Goal: Task Accomplishment & Management: Use online tool/utility

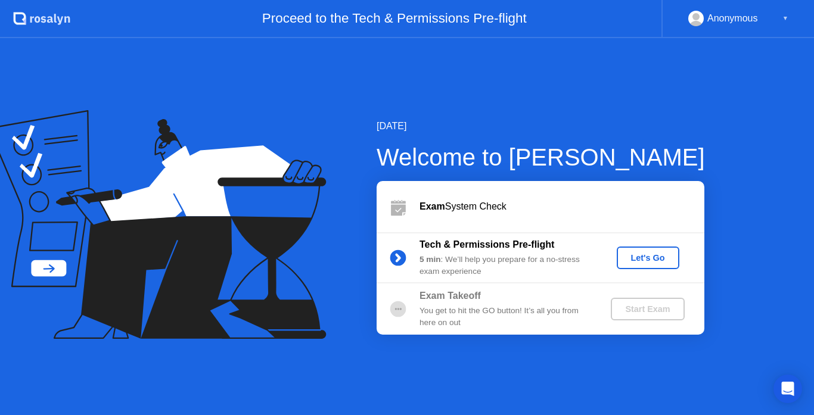
click at [622, 260] on div "Let's Go" at bounding box center [647, 258] width 53 height 10
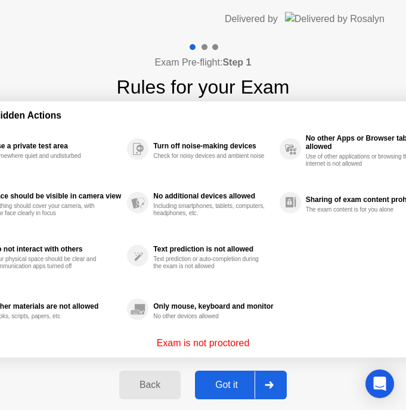
click at [232, 386] on div "Got it" at bounding box center [226, 384] width 56 height 11
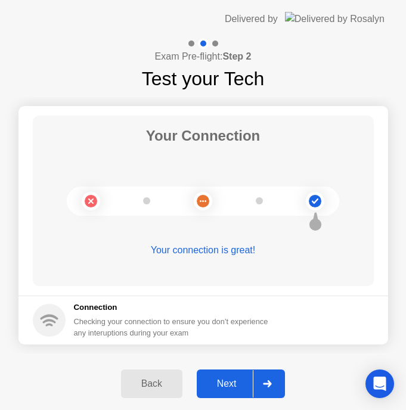
click at [228, 382] on div "Next" at bounding box center [226, 383] width 53 height 11
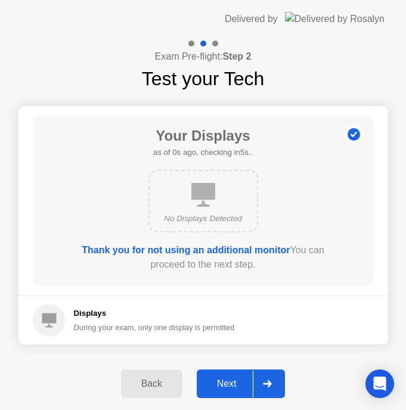
click at [226, 382] on div "Next" at bounding box center [226, 383] width 53 height 11
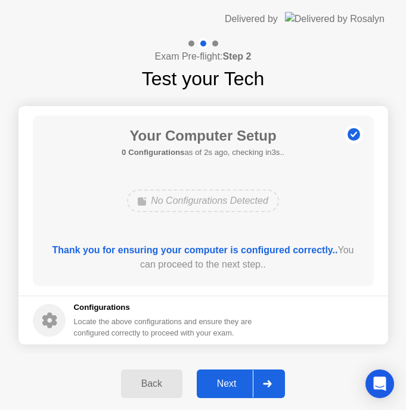
click at [221, 380] on div "Next" at bounding box center [226, 383] width 53 height 11
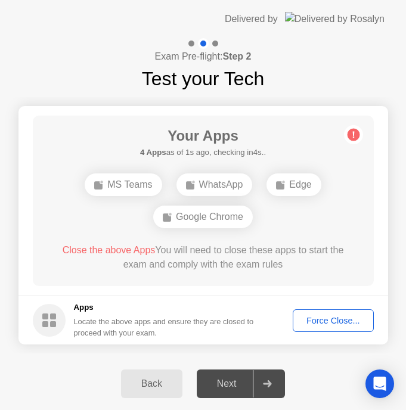
click at [334, 324] on div "Force Close..." at bounding box center [333, 321] width 73 height 10
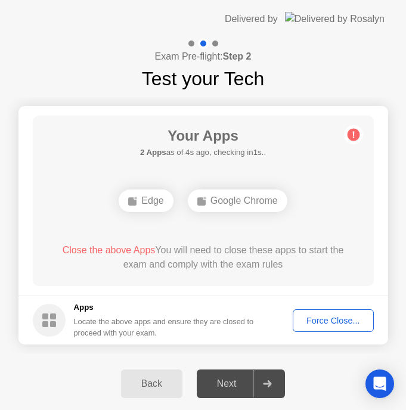
click at [345, 321] on div "Force Close..." at bounding box center [333, 321] width 73 height 10
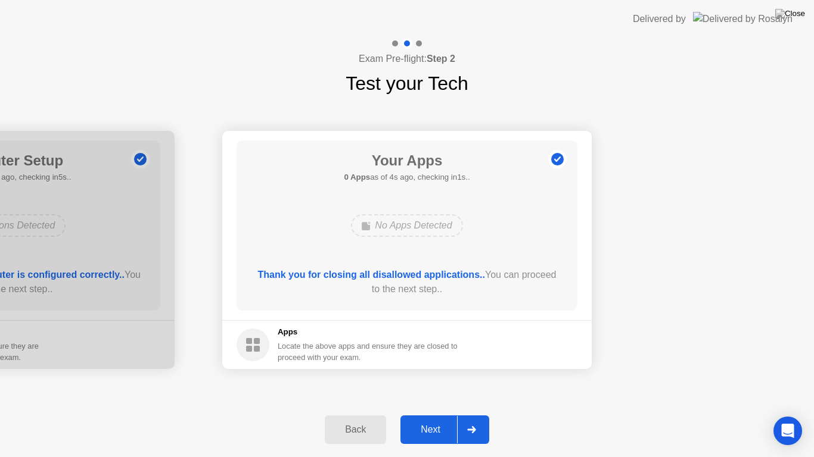
click at [422, 415] on div "Next" at bounding box center [430, 430] width 53 height 11
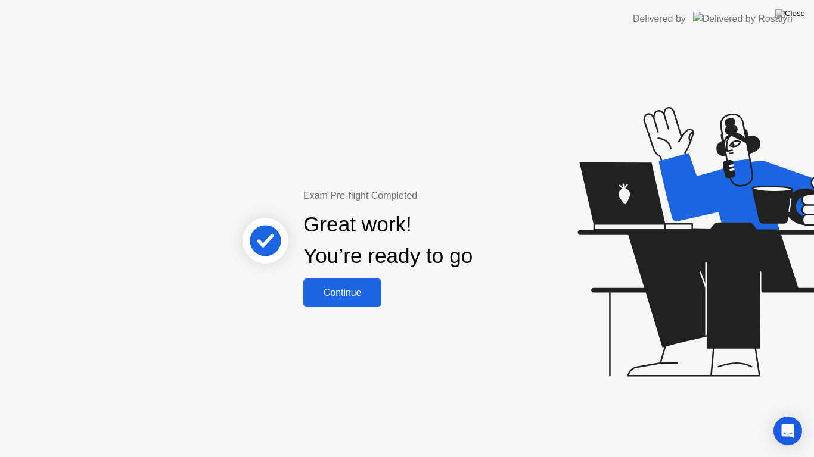
click at [333, 303] on button "Continue" at bounding box center [342, 293] width 78 height 29
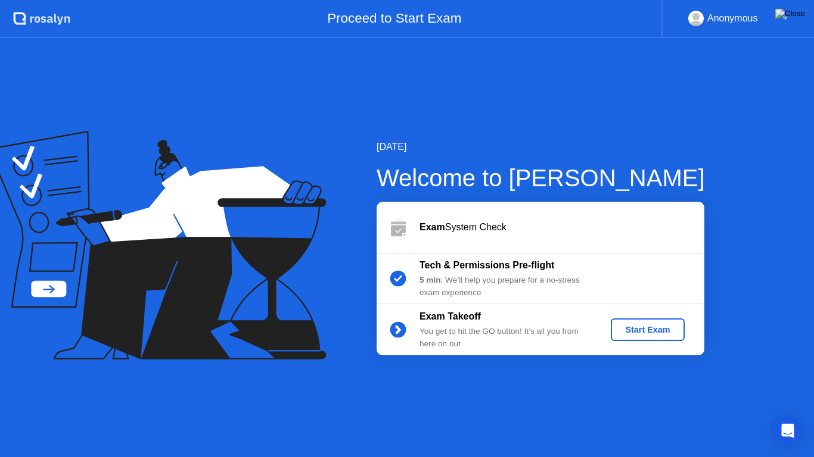
click at [797, 17] on img at bounding box center [790, 14] width 30 height 10
